Goal: Navigation & Orientation: Find specific page/section

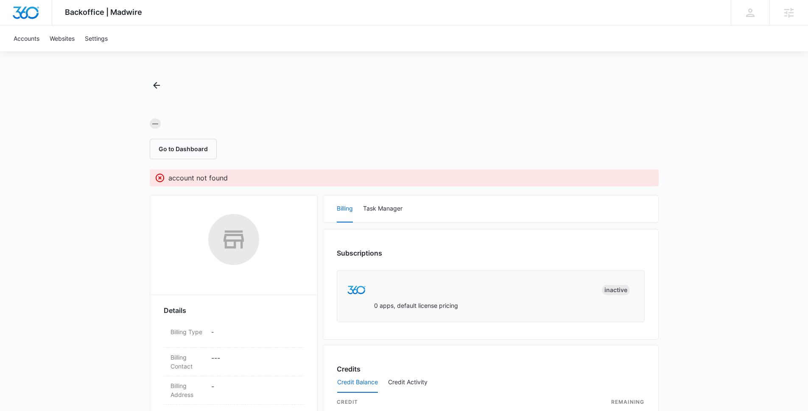
click at [385, 46] on div "Accounts Websites Settings" at bounding box center [403, 38] width 791 height 26
